Goal: Find specific page/section: Find specific page/section

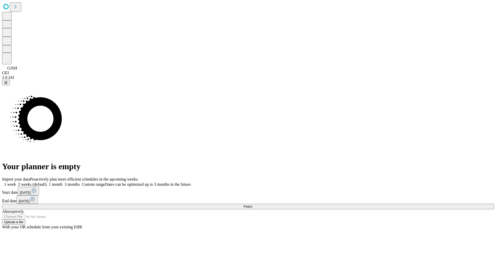
click at [252, 204] on span "Fetch" at bounding box center [247, 206] width 9 height 4
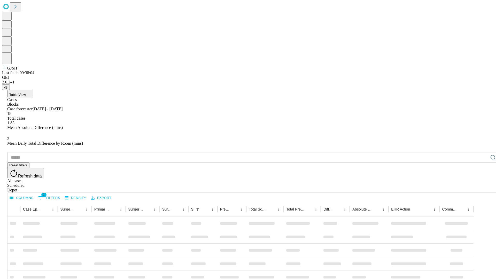
click at [482, 188] on div "Depot" at bounding box center [253, 190] width 492 height 5
